Goal: Task Accomplishment & Management: Use online tool/utility

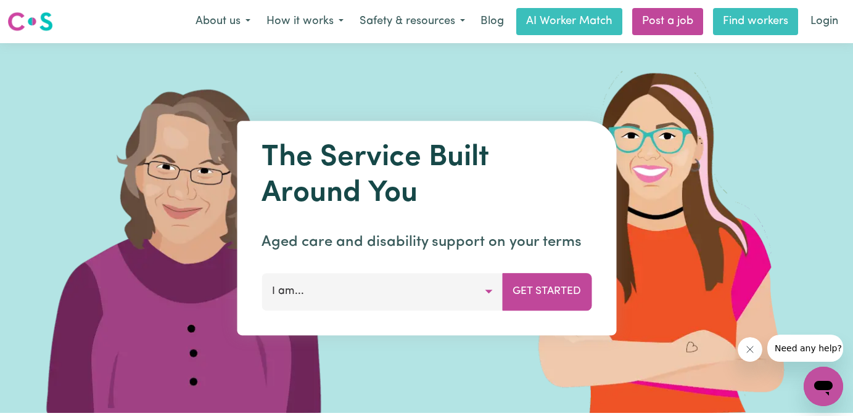
click at [744, 22] on link "Find workers" at bounding box center [755, 21] width 85 height 27
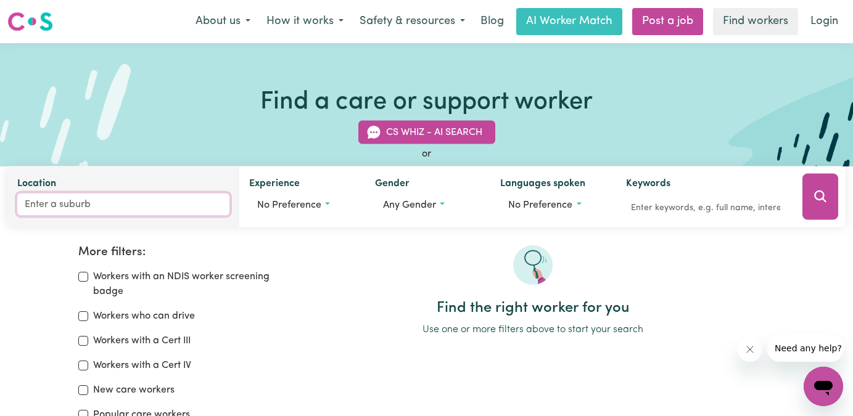
click at [96, 208] on input "Location" at bounding box center [123, 205] width 212 height 22
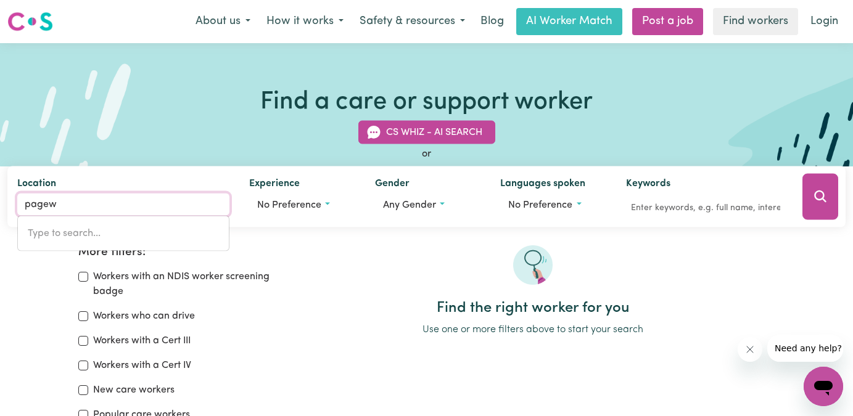
type input "pagewo"
type input "pagewoOD, [GEOGRAPHIC_DATA], 2035"
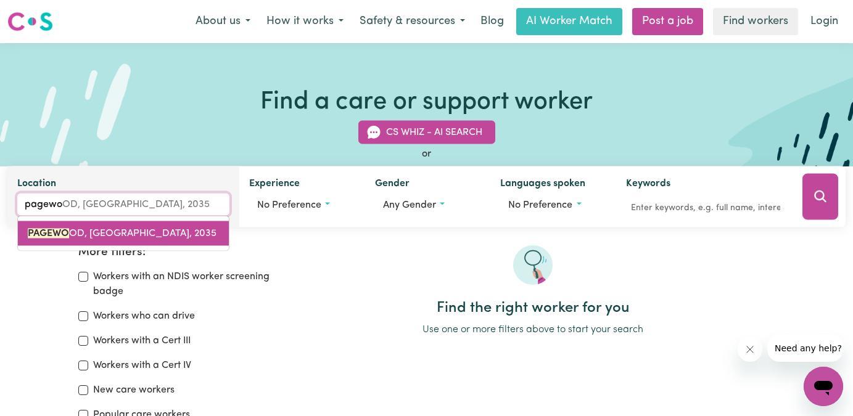
click at [148, 226] on link "PAGEWO OD, [GEOGRAPHIC_DATA], 2035" at bounding box center [123, 233] width 211 height 25
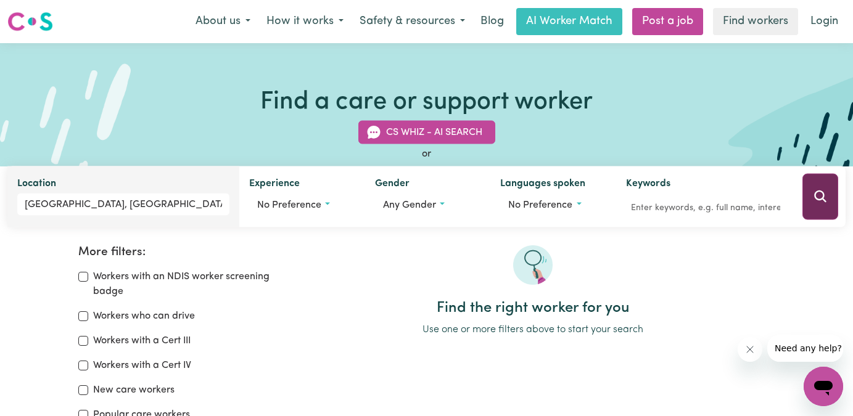
click at [791, 202] on icon "Search" at bounding box center [820, 196] width 15 height 15
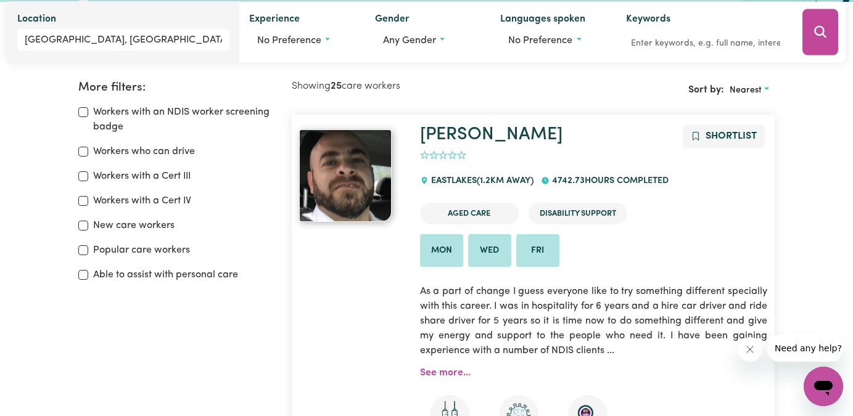
scroll to position [30, 0]
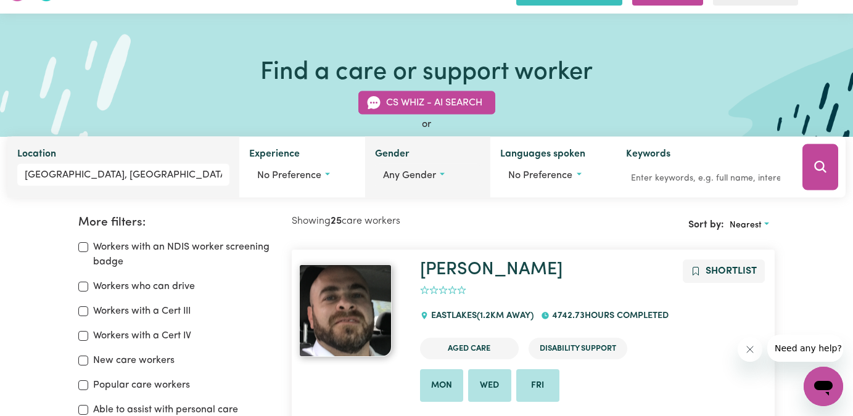
click at [445, 175] on button "Any gender" at bounding box center [428, 175] width 106 height 23
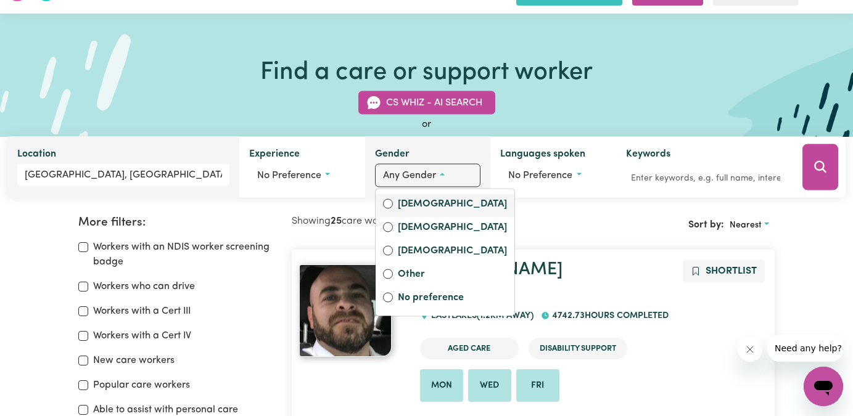
click at [410, 205] on label "[DEMOGRAPHIC_DATA]" at bounding box center [452, 205] width 109 height 17
click at [393, 205] on input "[DEMOGRAPHIC_DATA]" at bounding box center [388, 204] width 10 height 10
radio input "true"
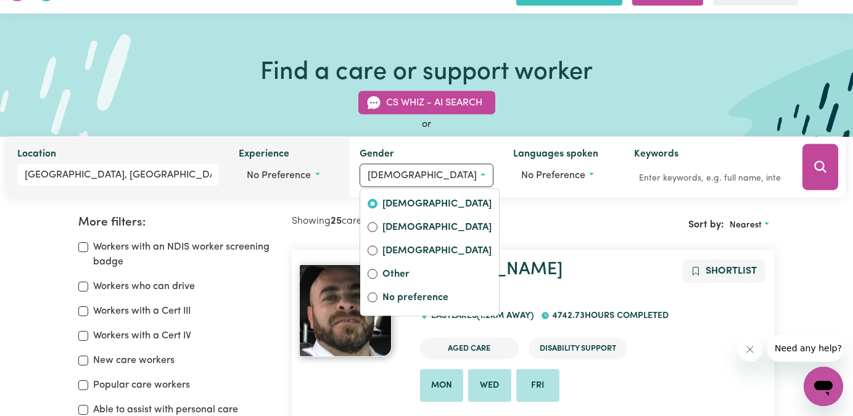
click at [292, 173] on span "No preference" at bounding box center [279, 176] width 64 height 10
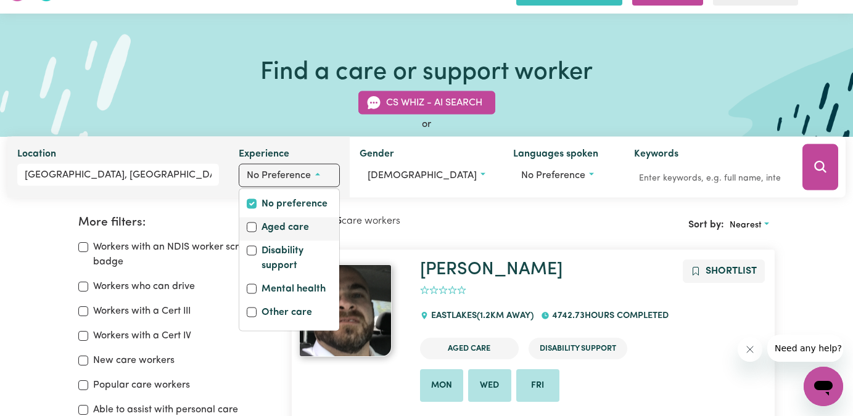
click at [284, 234] on label "Aged care" at bounding box center [284, 228] width 47 height 17
click at [257, 233] on input "Aged care" at bounding box center [252, 228] width 10 height 10
checkbox input "true"
checkbox input "false"
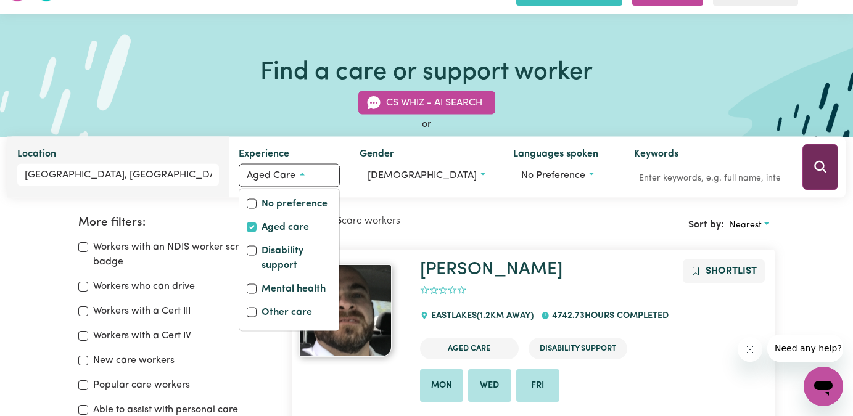
click at [791, 162] on icon "Search" at bounding box center [820, 167] width 15 height 15
